Goal: Navigation & Orientation: Find specific page/section

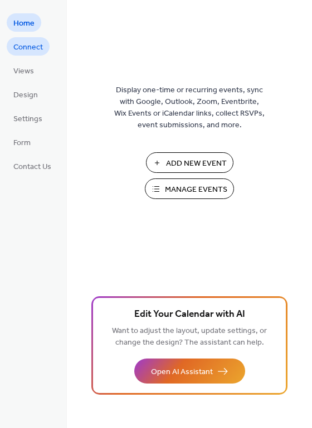
click at [31, 46] on span "Connect" at bounding box center [27, 48] width 29 height 12
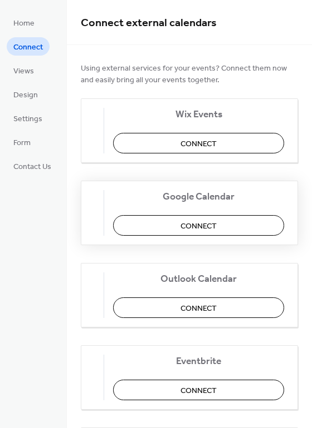
click at [200, 221] on span "Connect" at bounding box center [198, 227] width 36 height 12
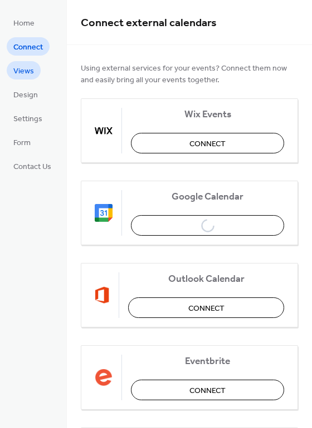
click at [22, 70] on span "Views" at bounding box center [23, 72] width 21 height 12
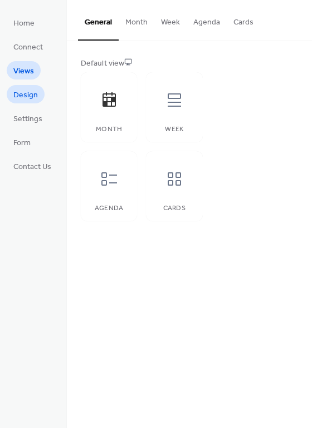
click at [26, 92] on span "Design" at bounding box center [25, 96] width 24 height 12
